Goal: Register for event/course

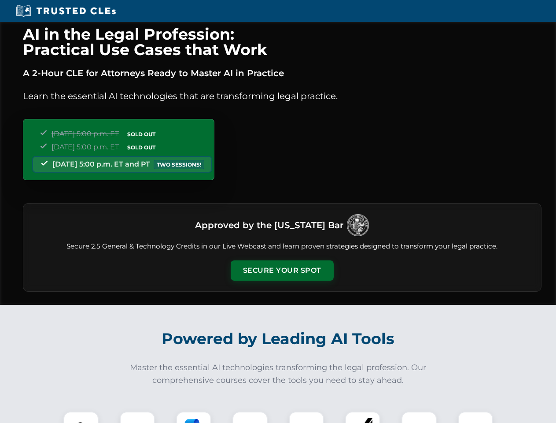
click at [282, 271] on button "Secure Your Spot" at bounding box center [282, 270] width 103 height 20
click at [81, 417] on img at bounding box center [81, 429] width 26 height 26
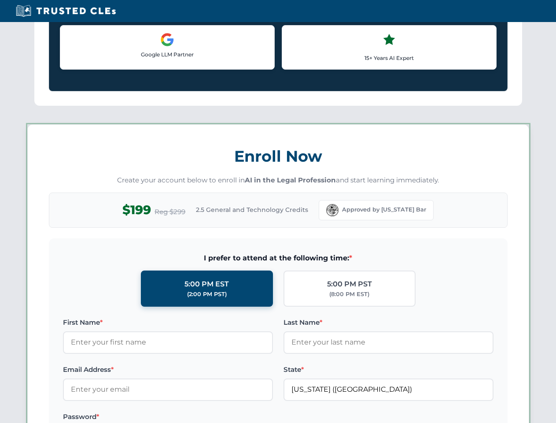
click at [194, 417] on label "Password *" at bounding box center [168, 417] width 210 height 11
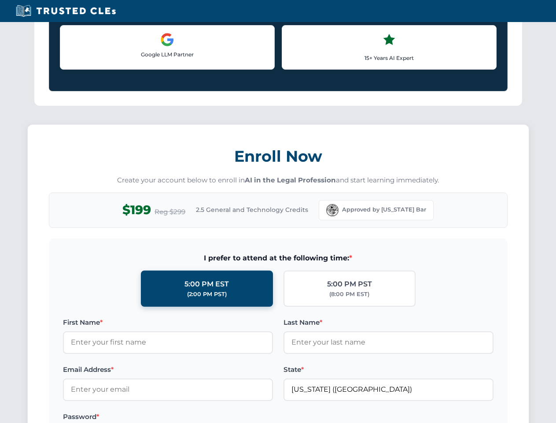
scroll to position [865, 0]
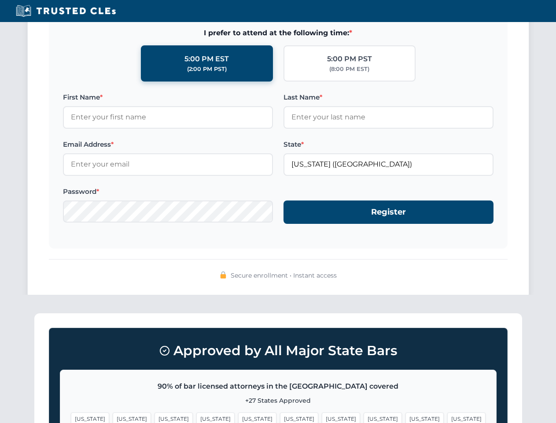
click at [406, 417] on span "[US_STATE]" at bounding box center [425, 418] width 38 height 13
